Goal: Task Accomplishment & Management: Manage account settings

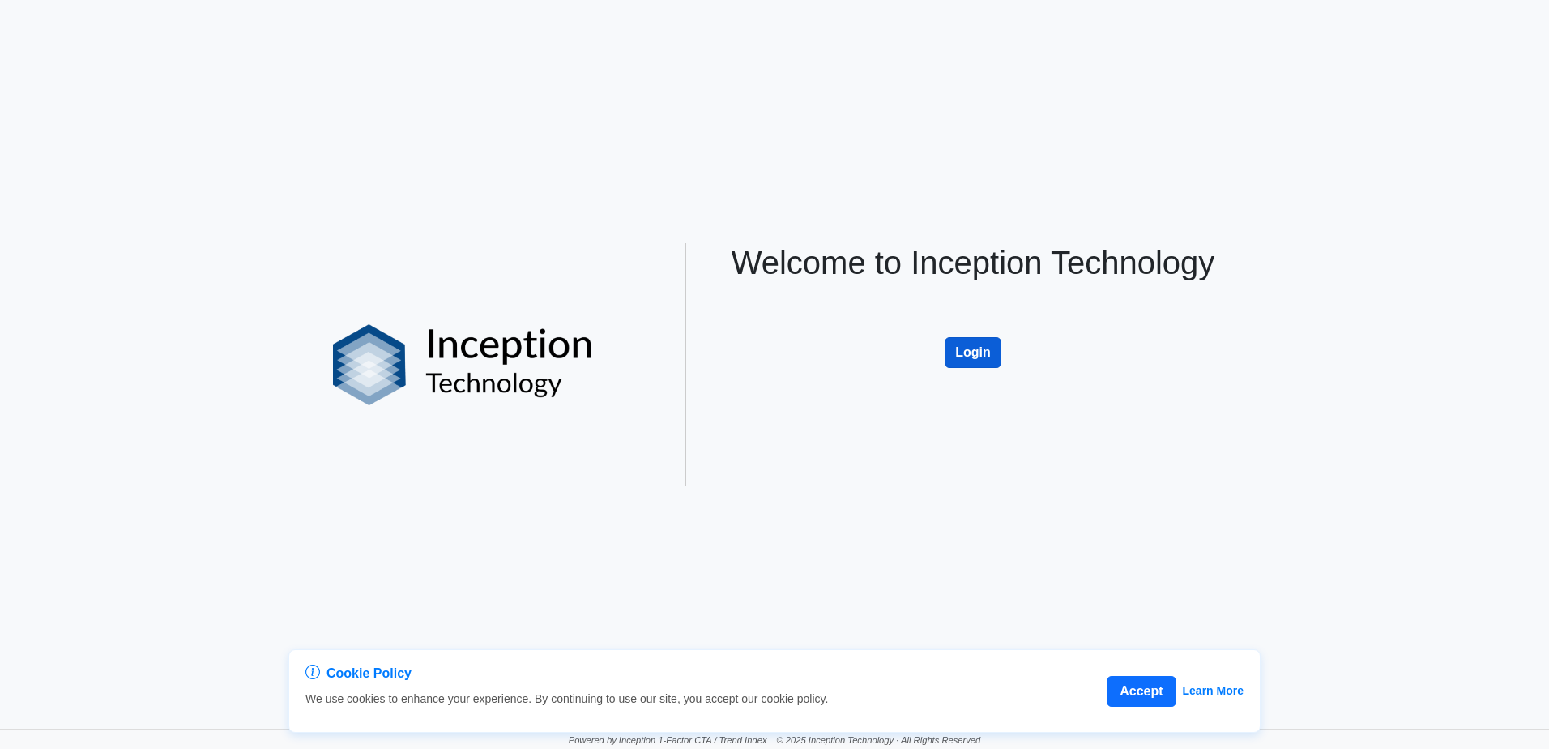
click at [979, 358] on button "Login" at bounding box center [973, 352] width 57 height 31
